Goal: Navigation & Orientation: Find specific page/section

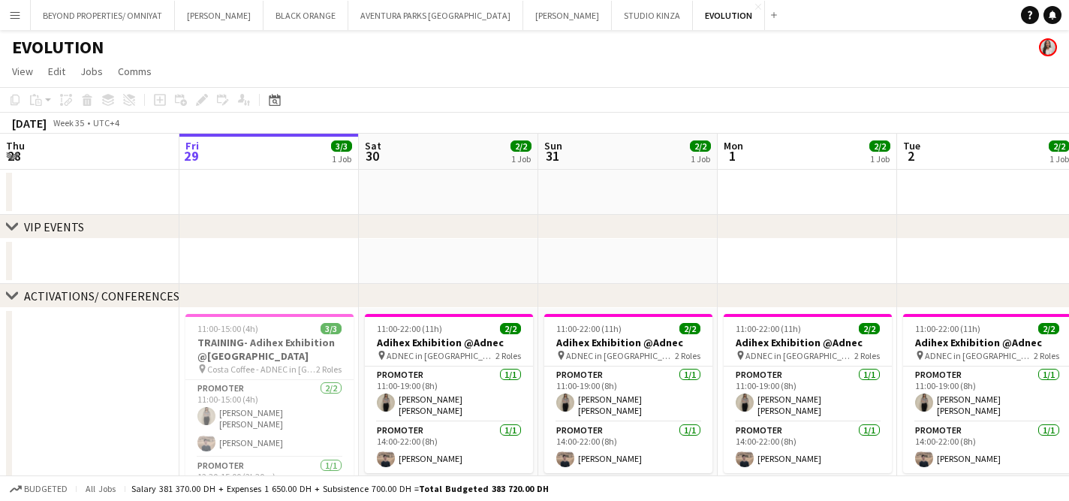
scroll to position [58, 0]
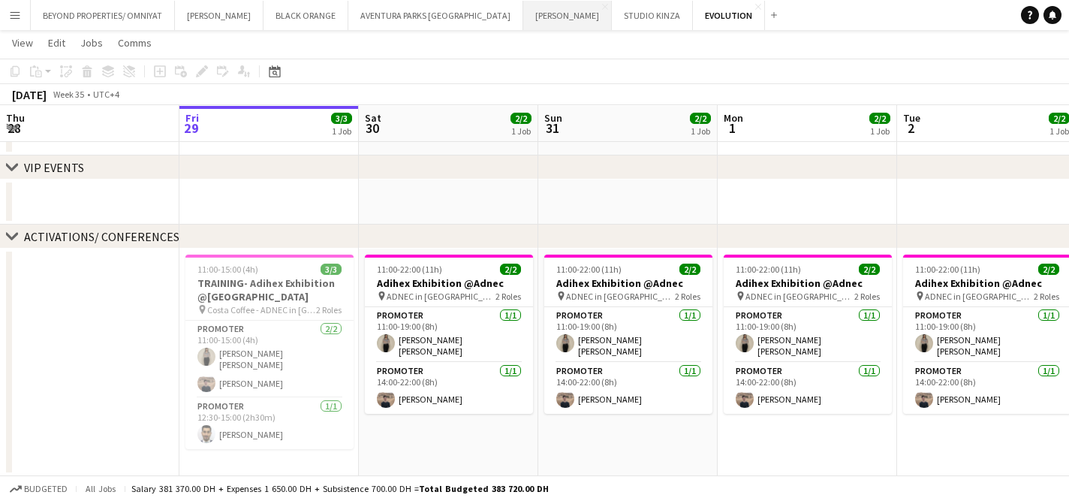
click at [523, 20] on button "[PERSON_NAME] Close" at bounding box center [567, 15] width 89 height 29
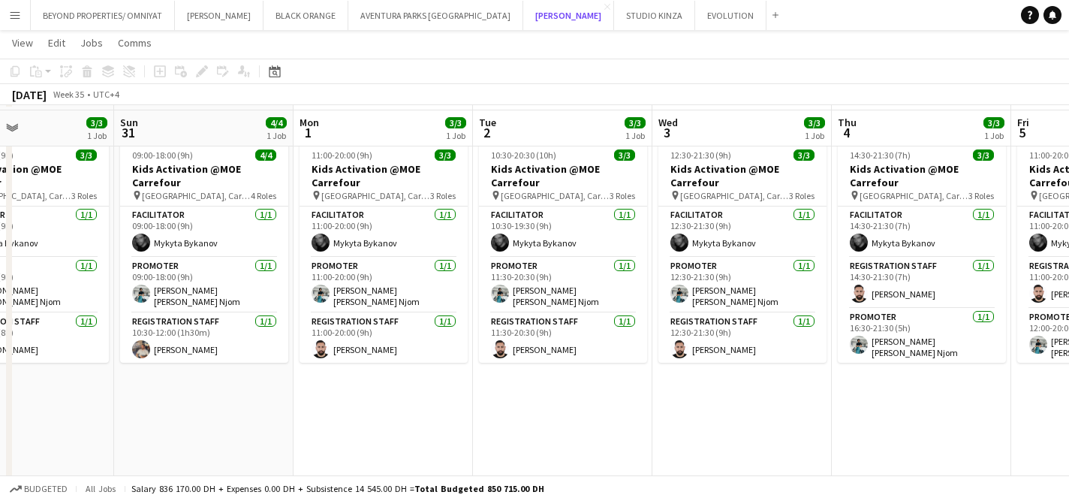
scroll to position [163, 0]
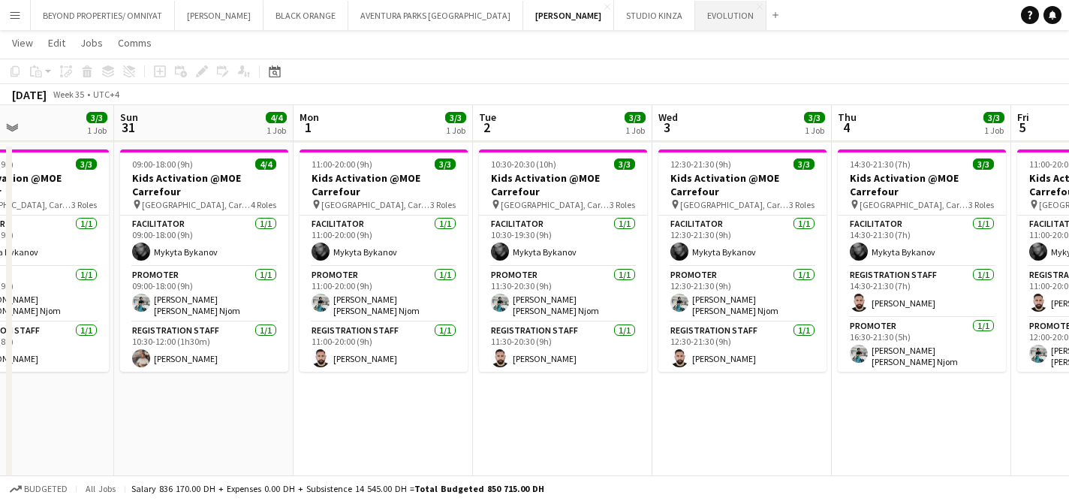
click at [695, 21] on button "EVOLUTION Close" at bounding box center [730, 15] width 71 height 29
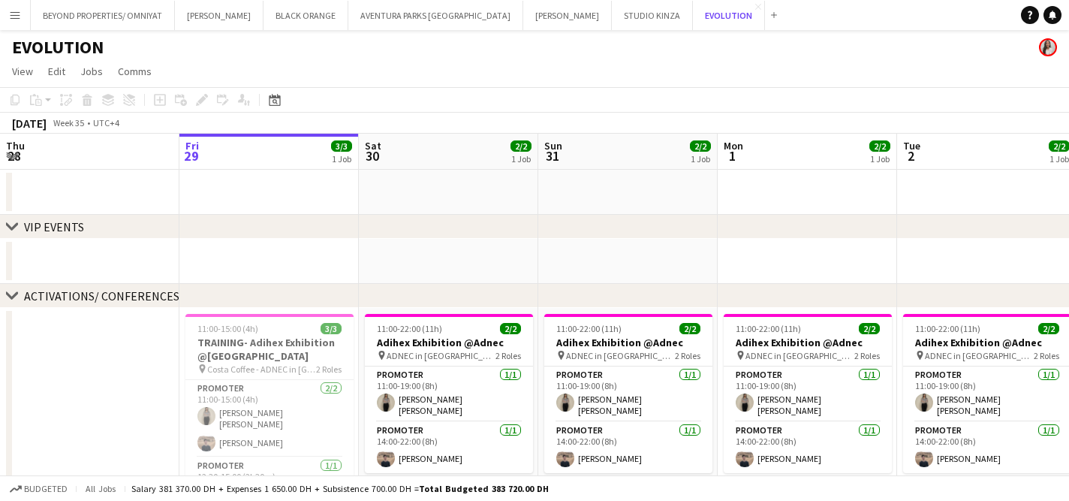
scroll to position [58, 0]
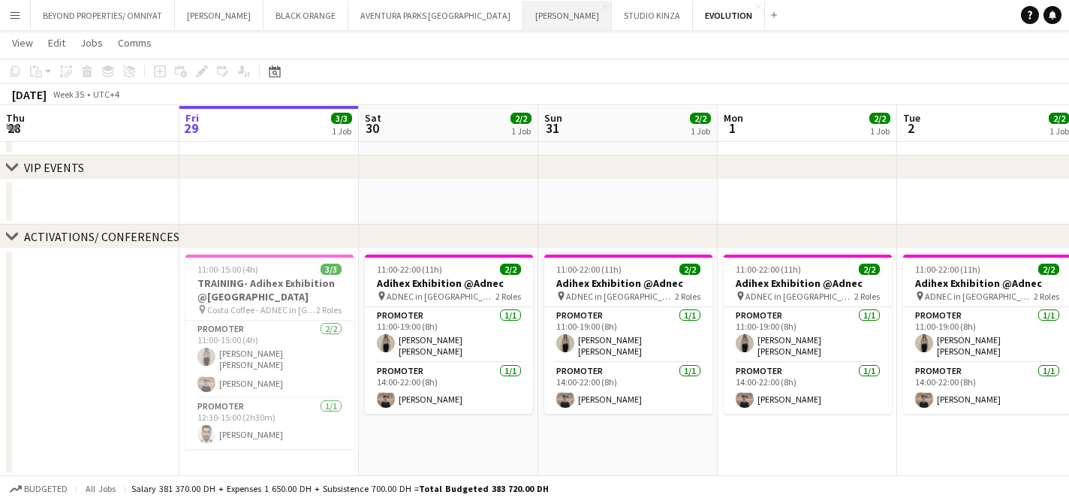
click at [523, 19] on button "[PERSON_NAME] Close" at bounding box center [567, 15] width 89 height 29
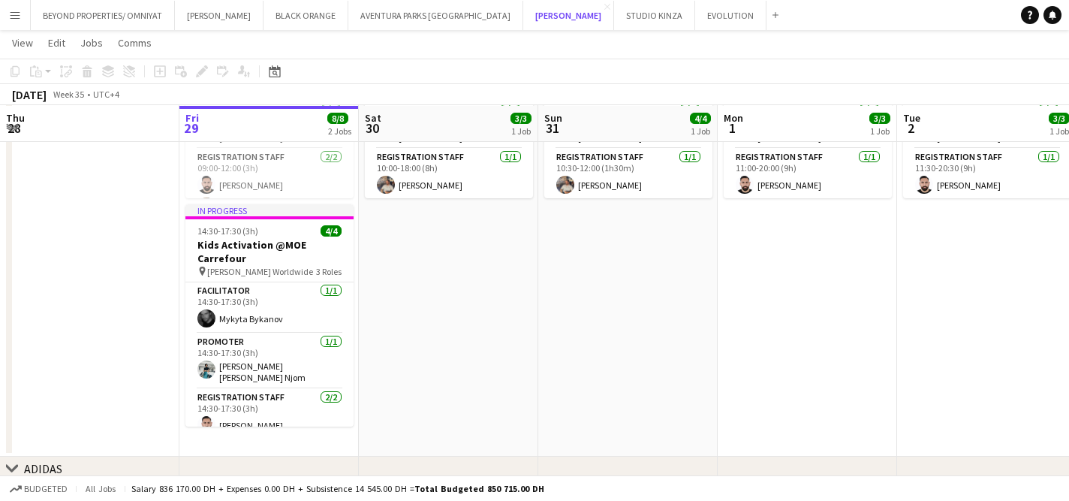
scroll to position [337, 0]
